Goal: Find specific page/section: Find specific page/section

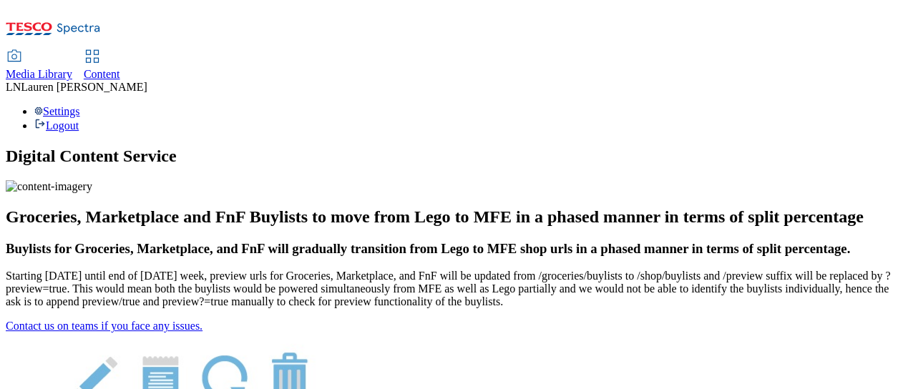
click at [120, 68] on span "Content" at bounding box center [102, 74] width 37 height 12
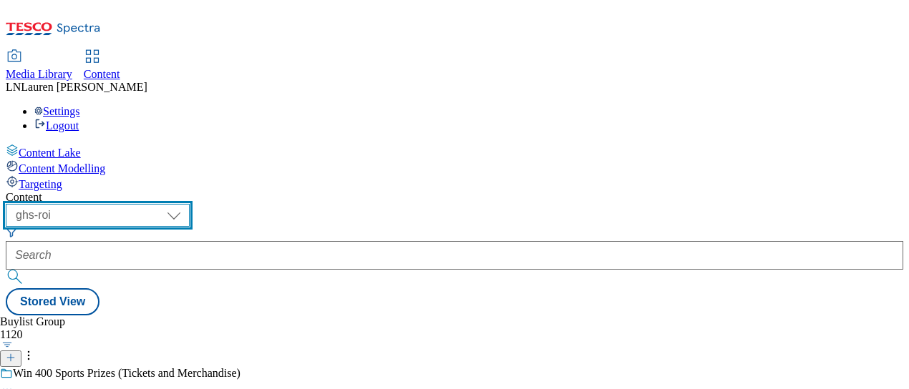
click at [190, 204] on select "ghs-roi ghs-[GEOGRAPHIC_DATA]" at bounding box center [98, 215] width 184 height 23
select select "ghs-[GEOGRAPHIC_DATA]"
click at [186, 204] on select "ghs-roi ghs-[GEOGRAPHIC_DATA]" at bounding box center [98, 215] width 184 height 23
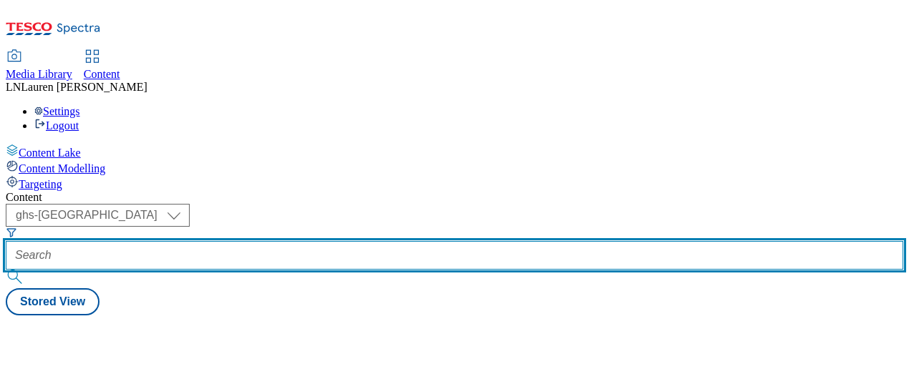
click at [329, 241] on input "text" at bounding box center [455, 255] width 898 height 29
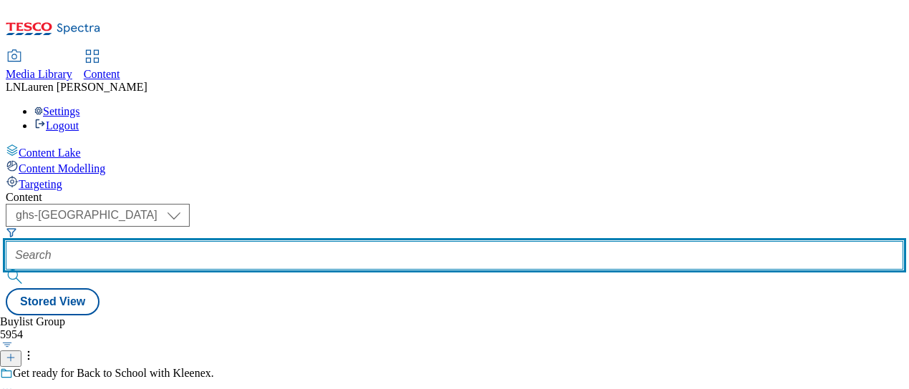
paste input "541576"
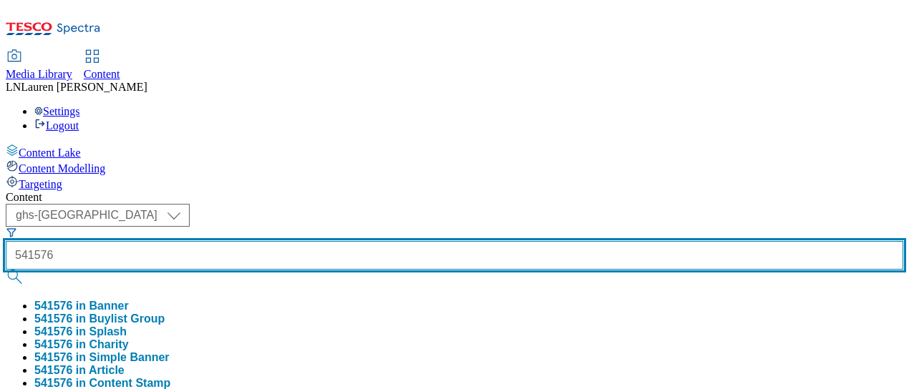
type input "541576"
click at [6, 270] on button "submit" at bounding box center [16, 277] width 20 height 14
